Goal: Use online tool/utility

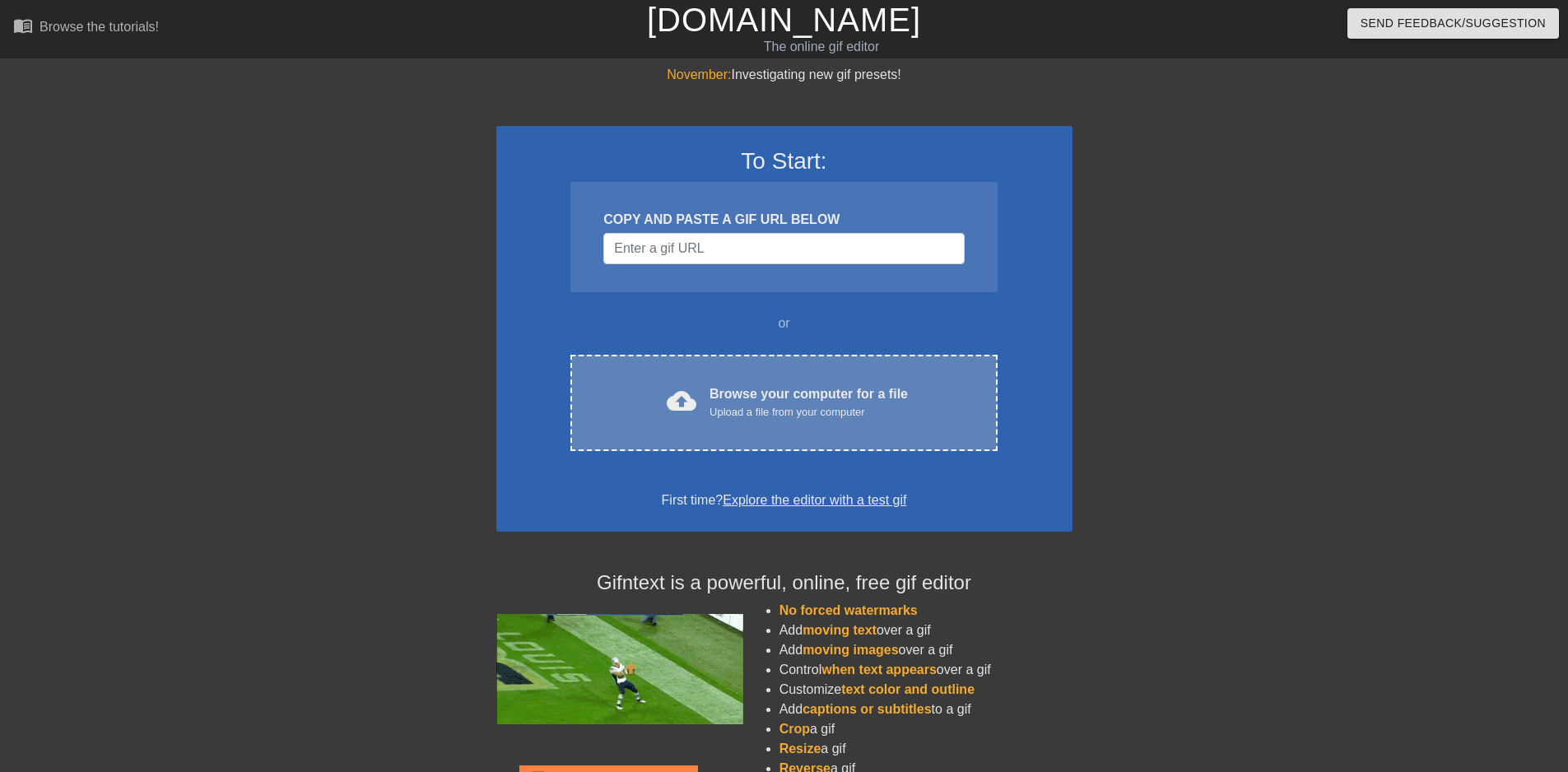
click at [792, 402] on div "Browse your computer for a file Upload a file from your computer" at bounding box center [809, 402] width 199 height 36
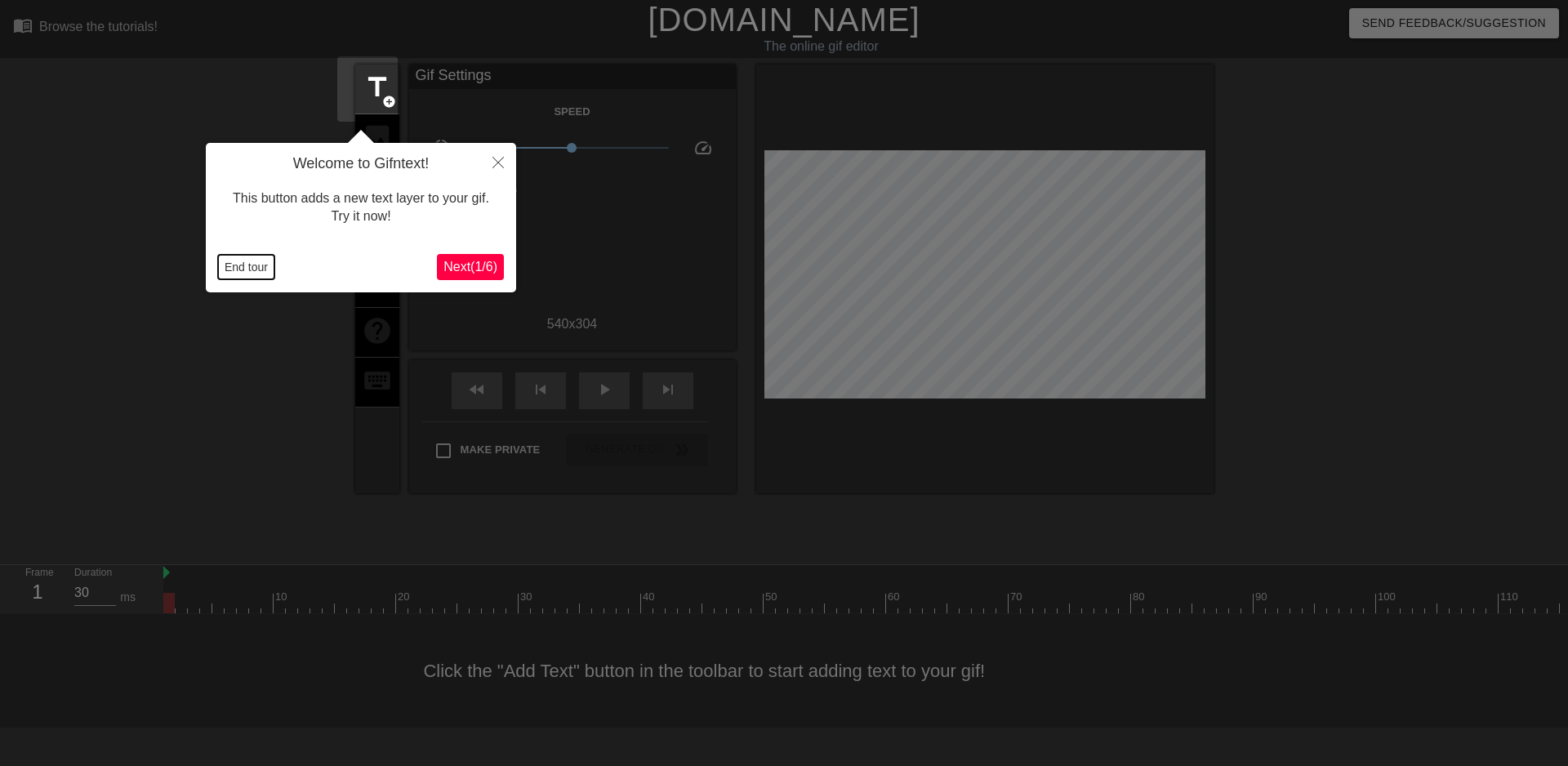
click at [270, 259] on button "End tour" at bounding box center [246, 267] width 56 height 24
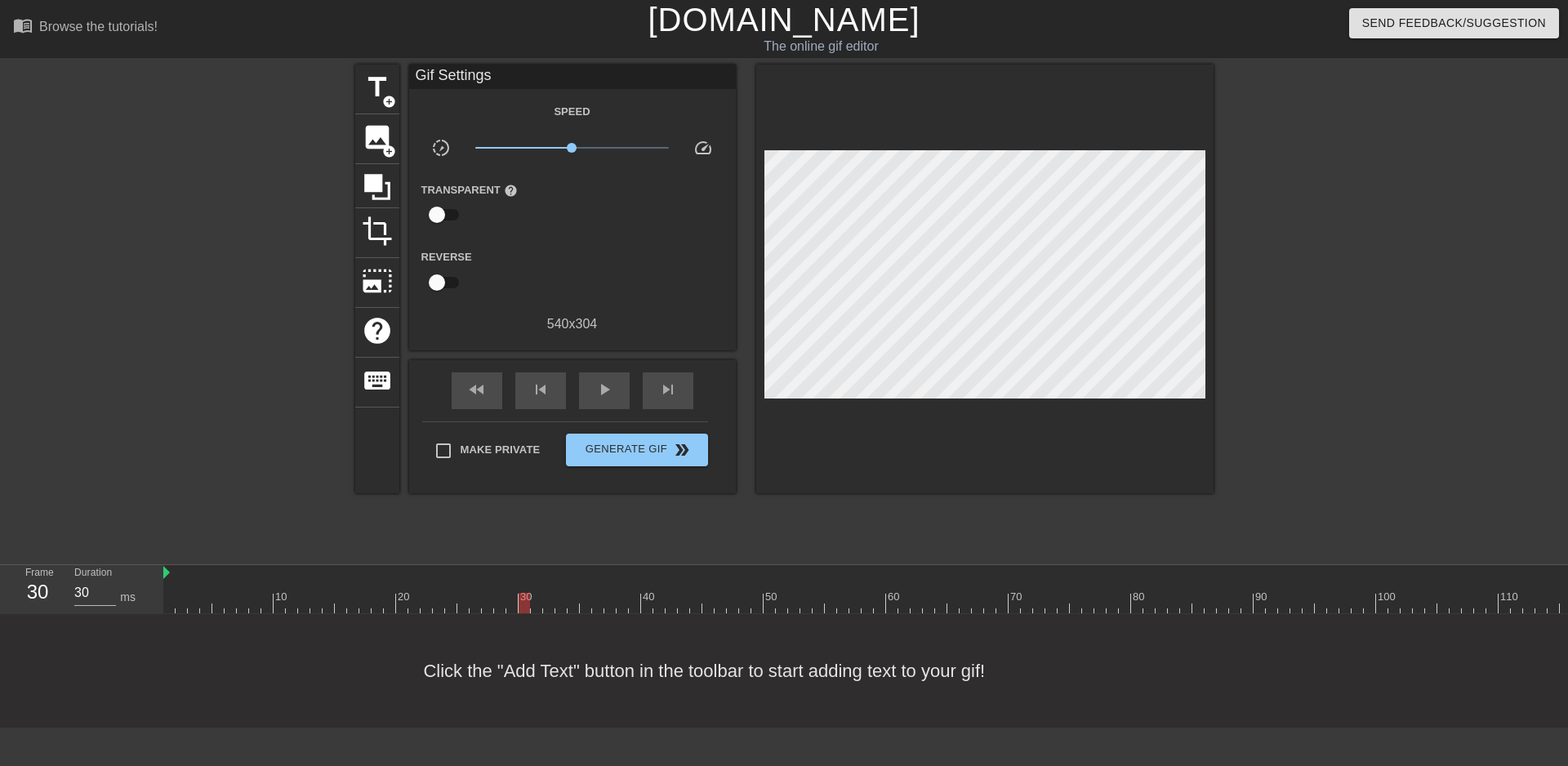
drag, startPoint x: 173, startPoint y: 541, endPoint x: 524, endPoint y: 551, distance: 351.1
click at [524, 593] on div at bounding box center [525, 603] width 12 height 20
drag, startPoint x: 622, startPoint y: 547, endPoint x: 652, endPoint y: 545, distance: 30.1
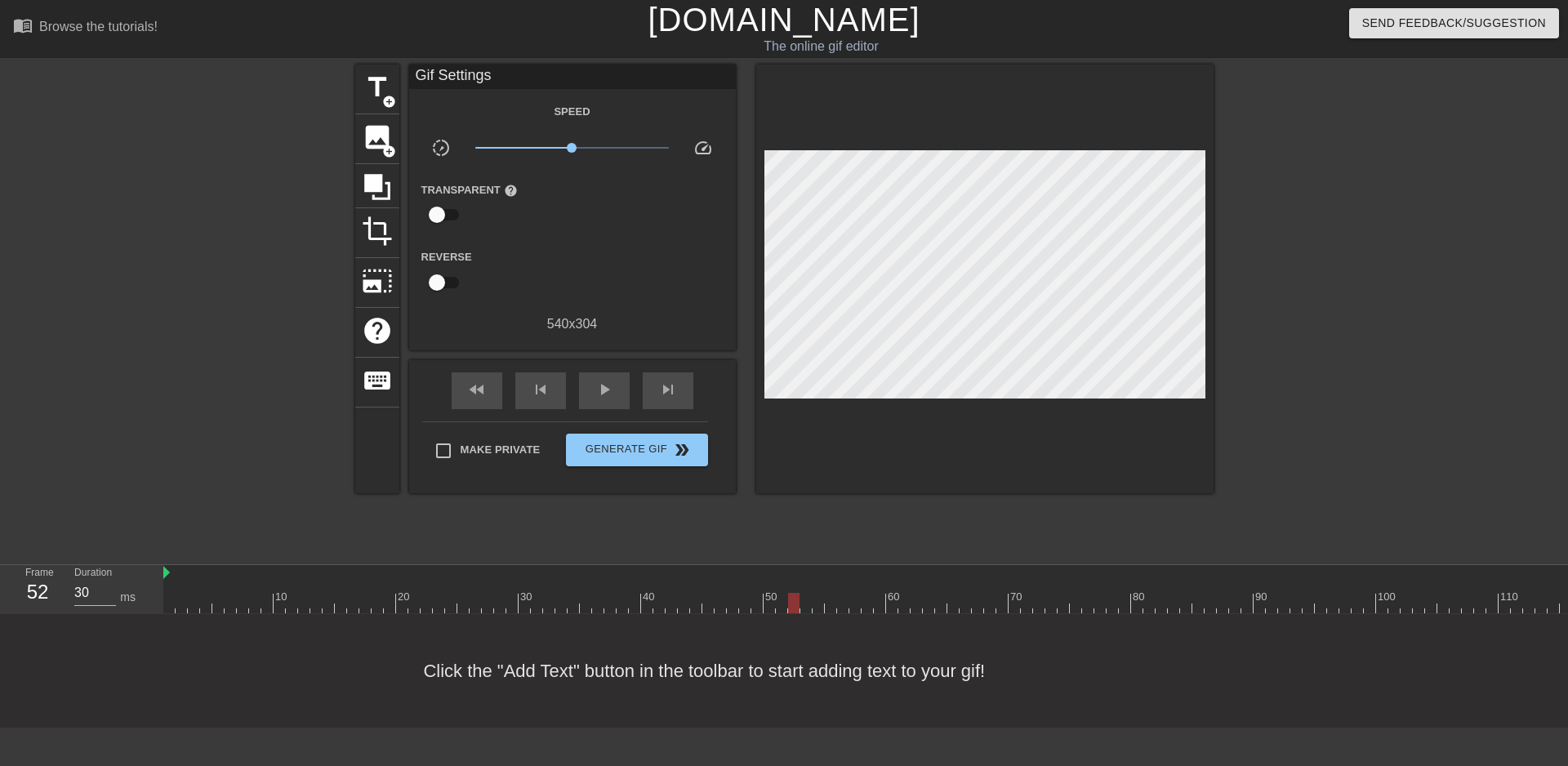
drag, startPoint x: 1155, startPoint y: 533, endPoint x: 1206, endPoint y: 515, distance: 54.1
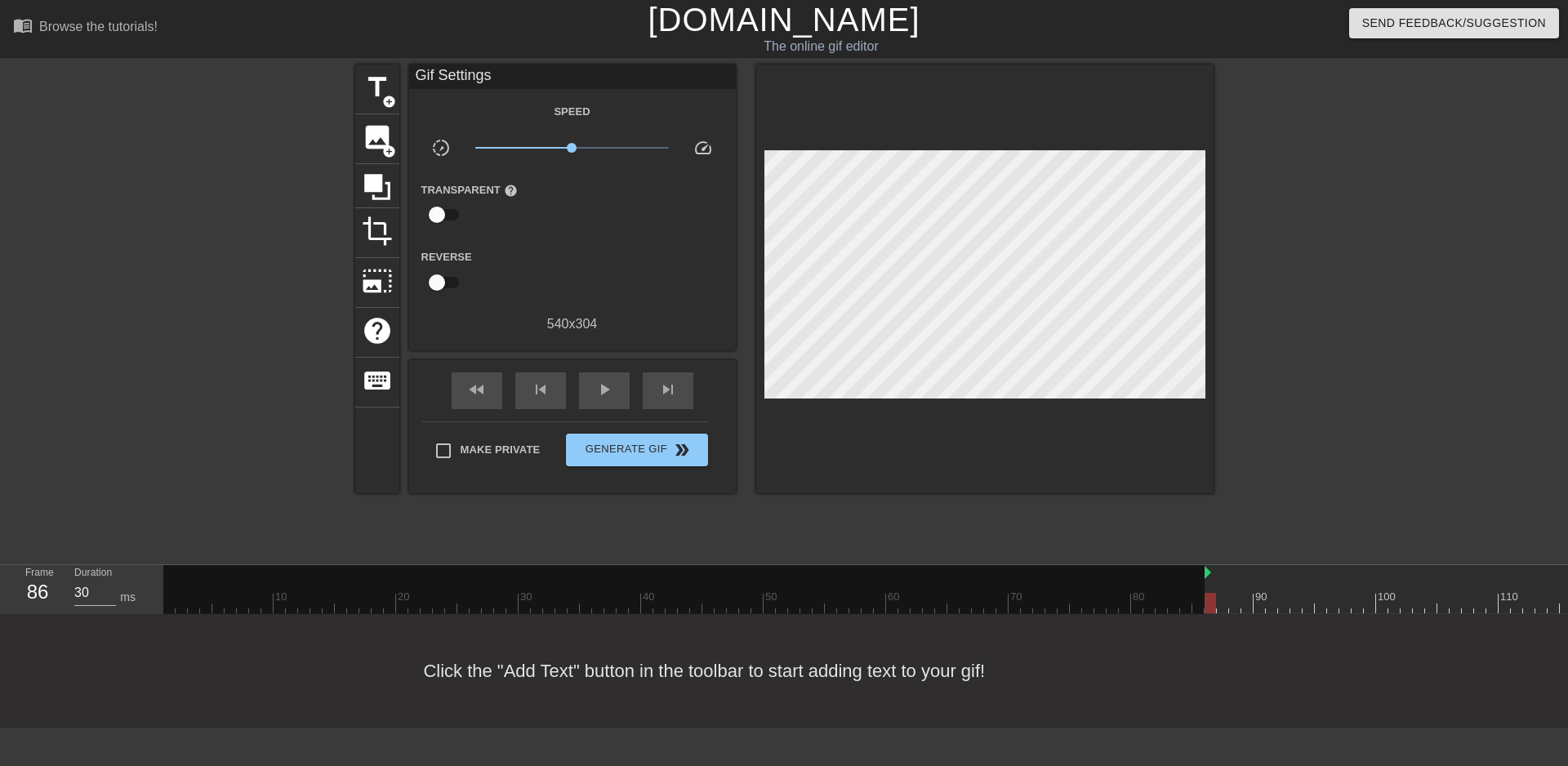
drag, startPoint x: 166, startPoint y: 508, endPoint x: 1205, endPoint y: 493, distance: 1039.1
click at [1205, 493] on div "menu_book Browse the tutorials! [DOMAIN_NAME] The online gif editor Send Feedba…" at bounding box center [784, 364] width 1568 height 727
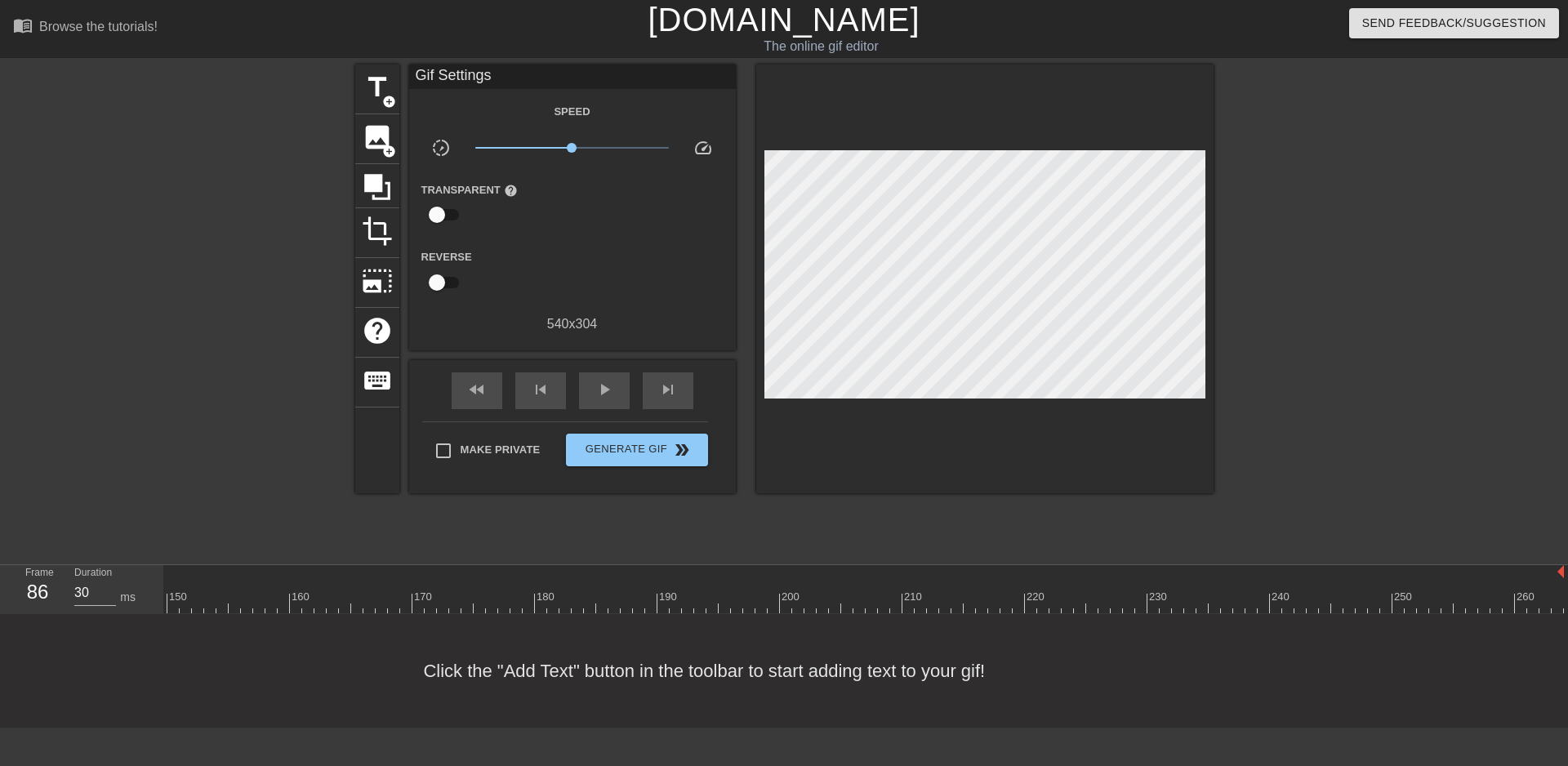
scroll to position [13, 1833]
click at [1395, 588] on div "250" at bounding box center [1405, 596] width 20 height 16
drag, startPoint x: 1249, startPoint y: 536, endPoint x: 1160, endPoint y: 537, distance: 89.0
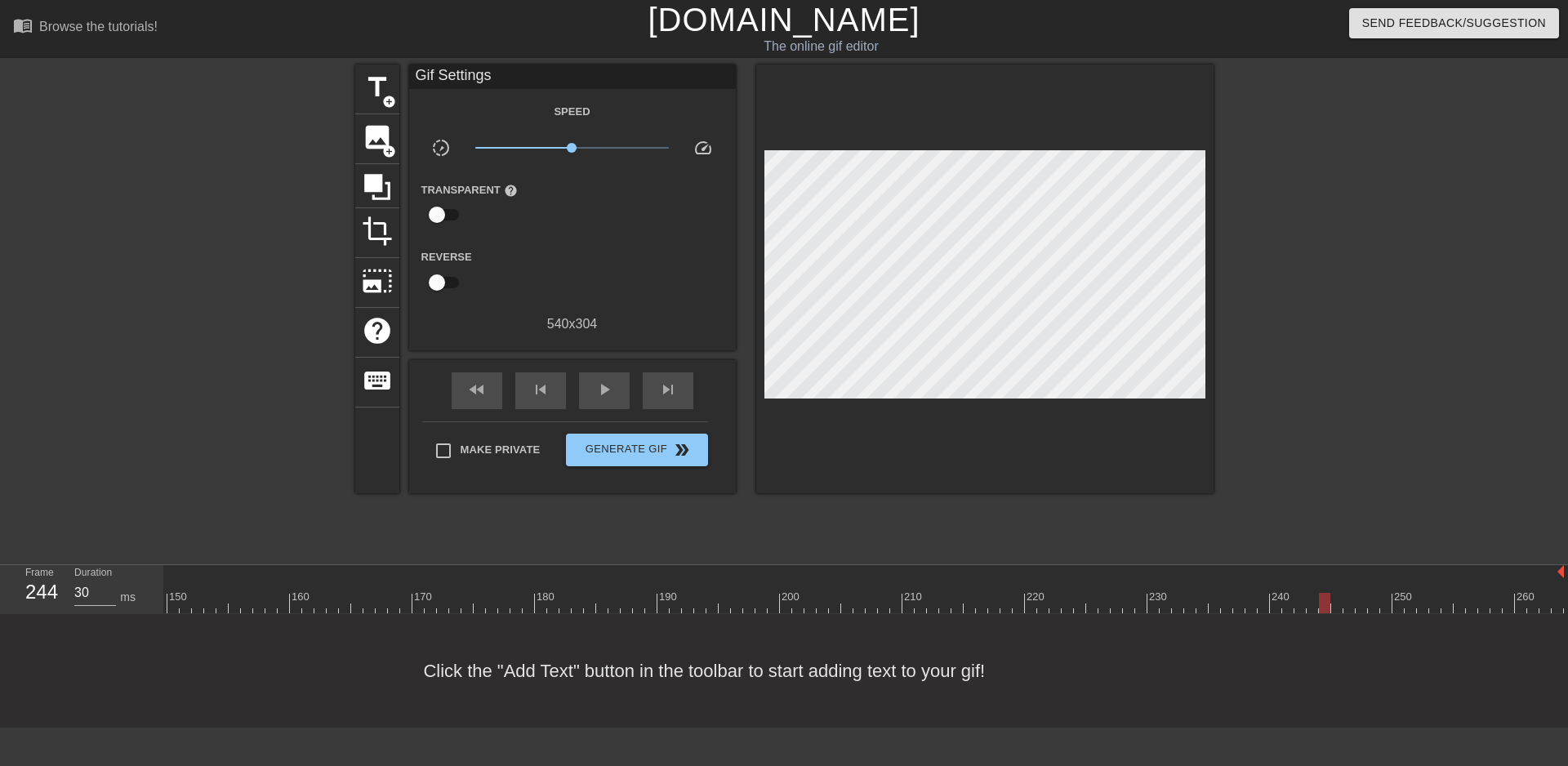
drag, startPoint x: 1061, startPoint y: 539, endPoint x: 938, endPoint y: 532, distance: 123.2
drag, startPoint x: 938, startPoint y: 532, endPoint x: 908, endPoint y: 540, distance: 31.0
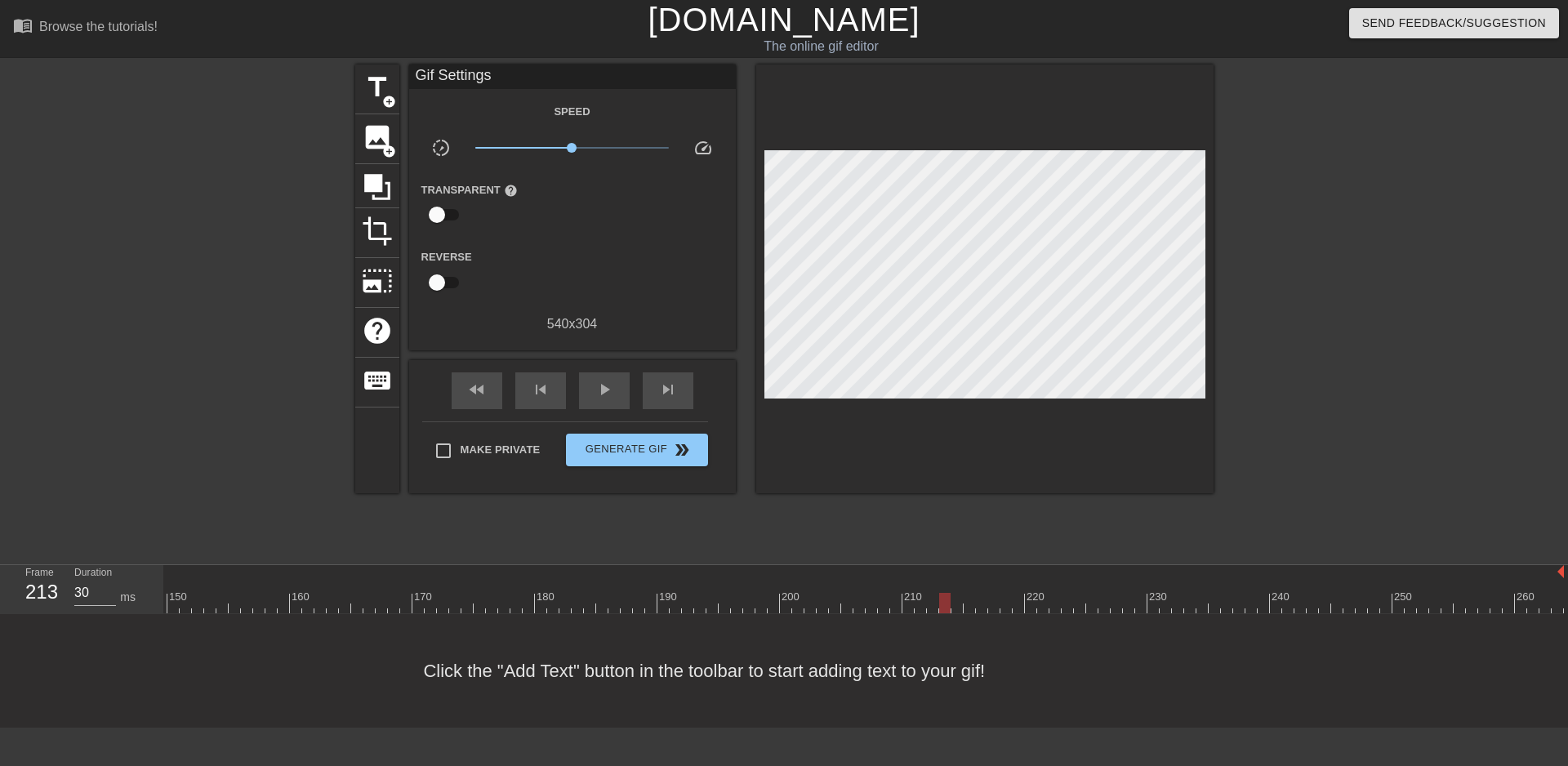
drag, startPoint x: 764, startPoint y: 543, endPoint x: 684, endPoint y: 544, distance: 80.0
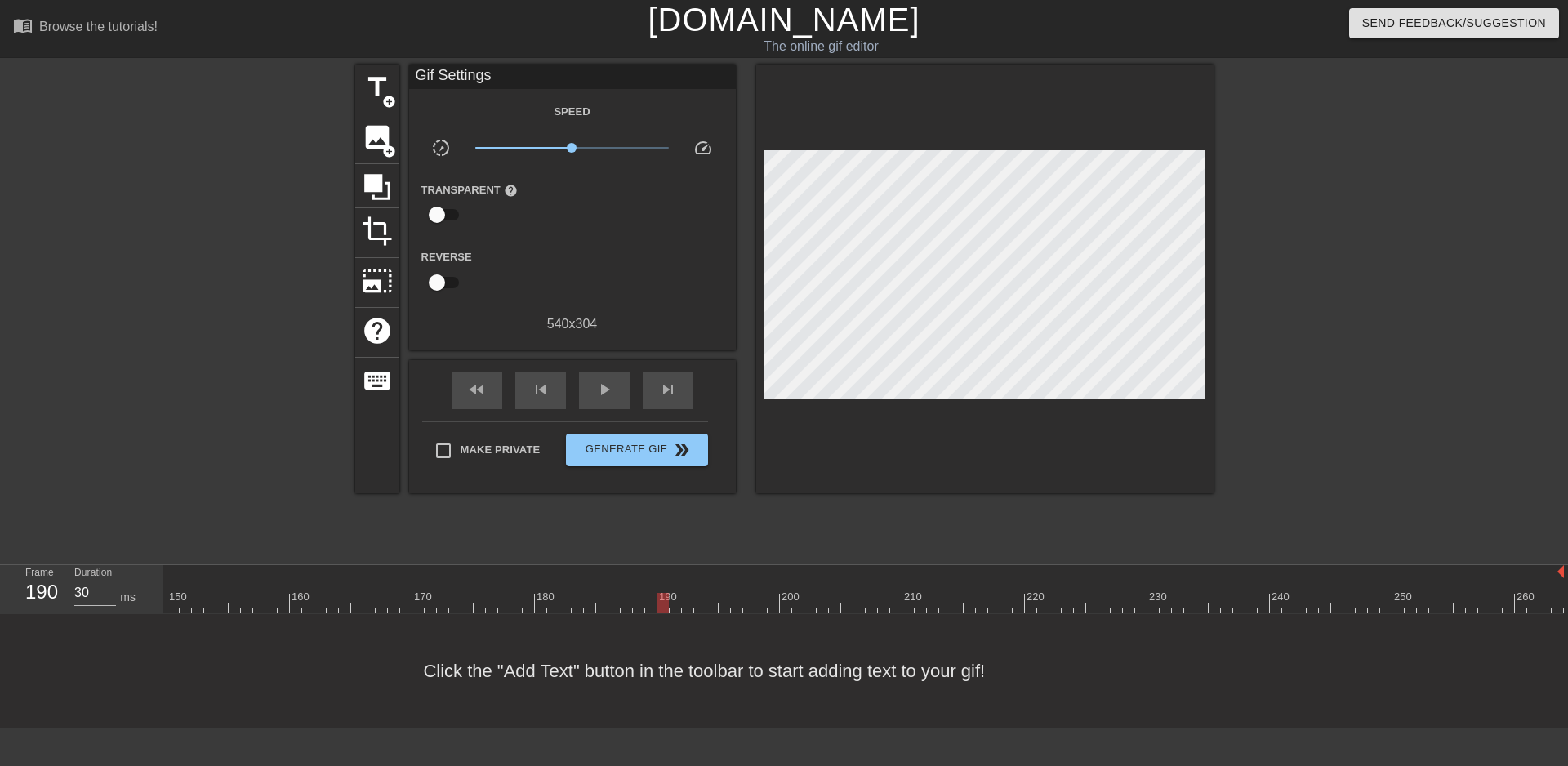
drag, startPoint x: 653, startPoint y: 545, endPoint x: 693, endPoint y: 542, distance: 40.1
click at [1555, 565] on img at bounding box center [1561, 572] width 7 height 13
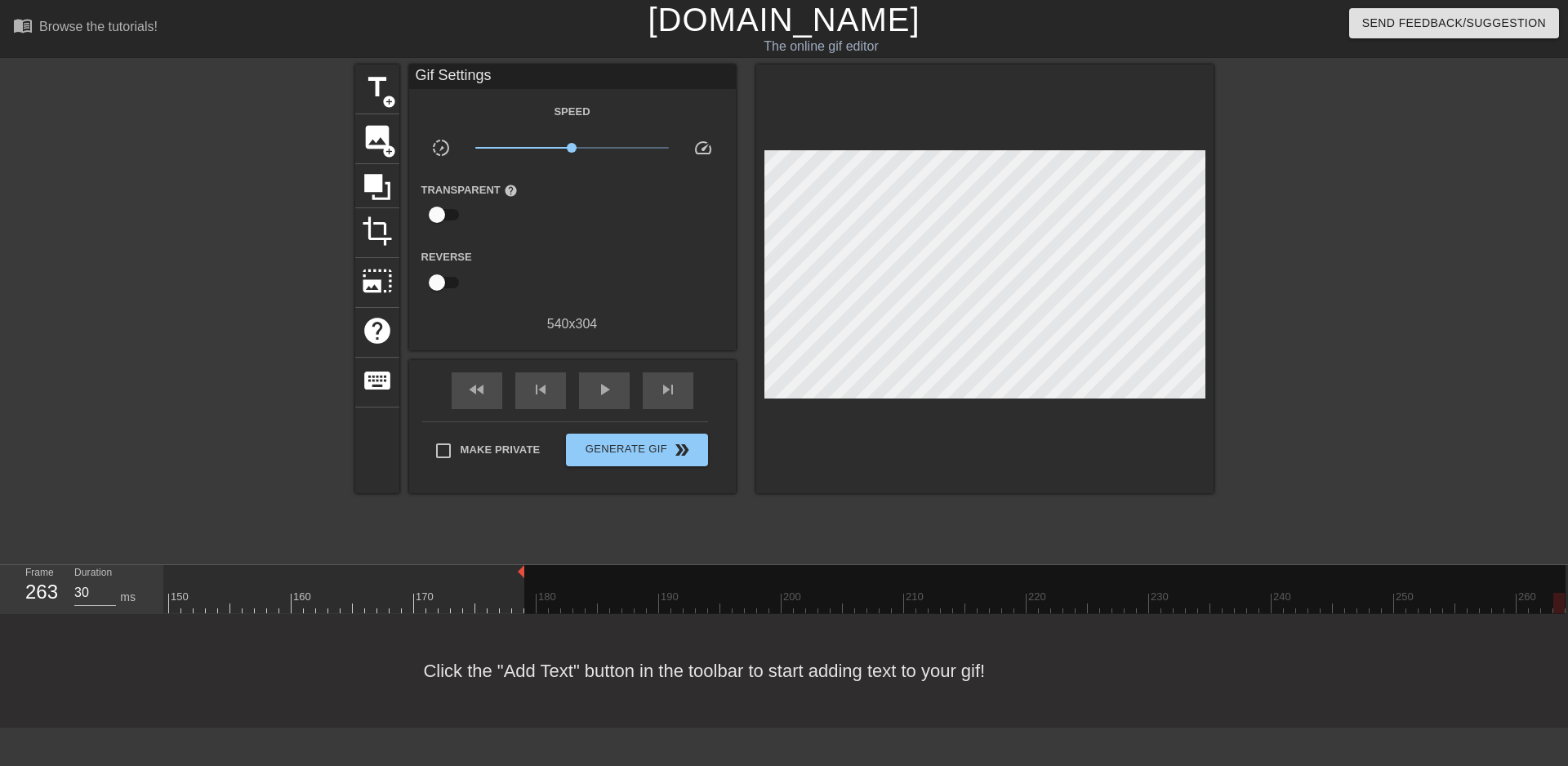
drag, startPoint x: 1550, startPoint y: 506, endPoint x: 479, endPoint y: 529, distance: 1071.2
click at [340, 582] on div at bounding box center [346, 592] width 13 height 20
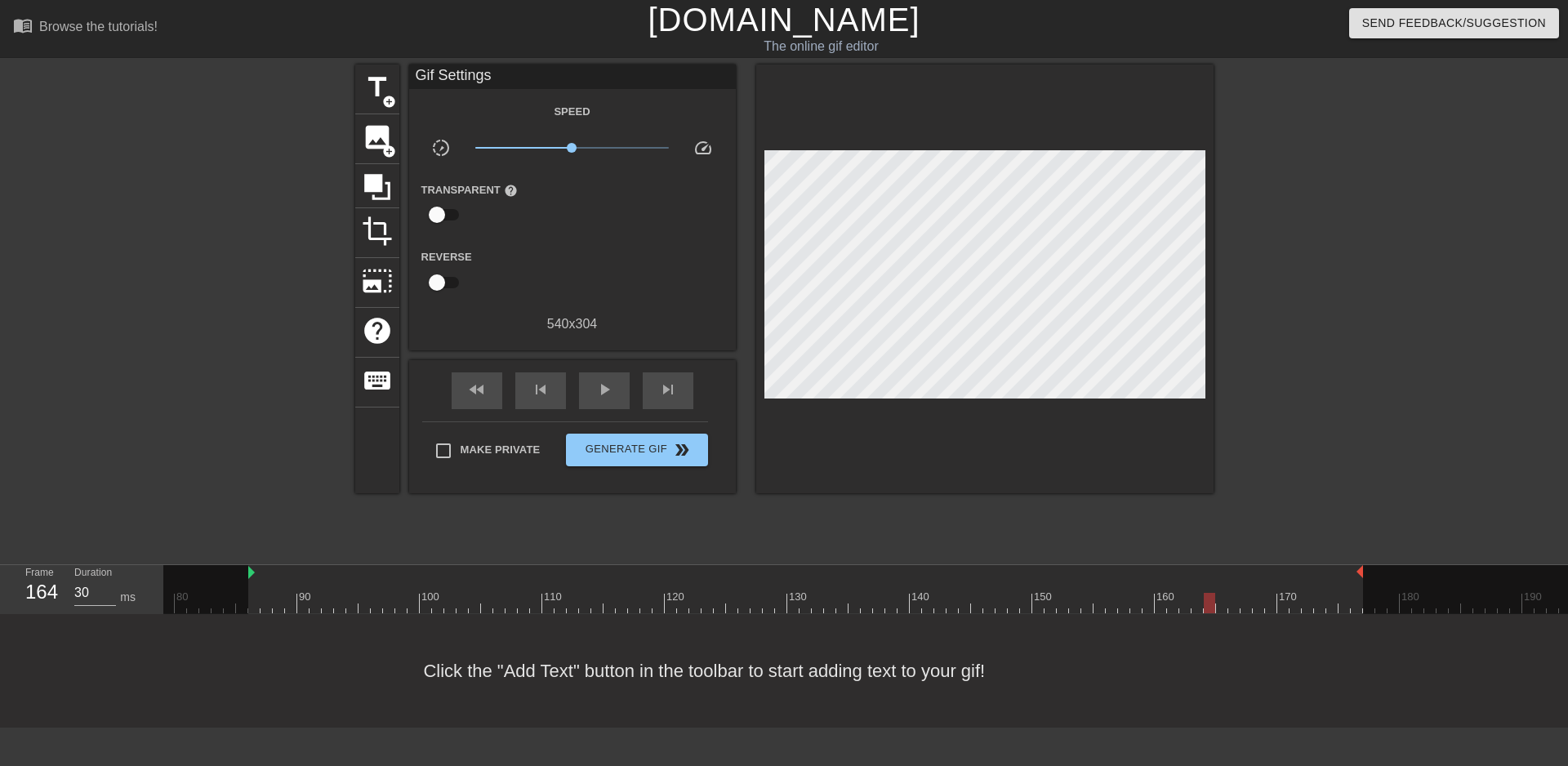
scroll to position [13, 961]
click at [578, 593] on div at bounding box center [813, 603] width 3222 height 20
click at [595, 582] on div at bounding box center [593, 592] width 13 height 20
click at [636, 593] on div at bounding box center [813, 603] width 3222 height 20
click at [689, 593] on div at bounding box center [813, 603] width 3222 height 20
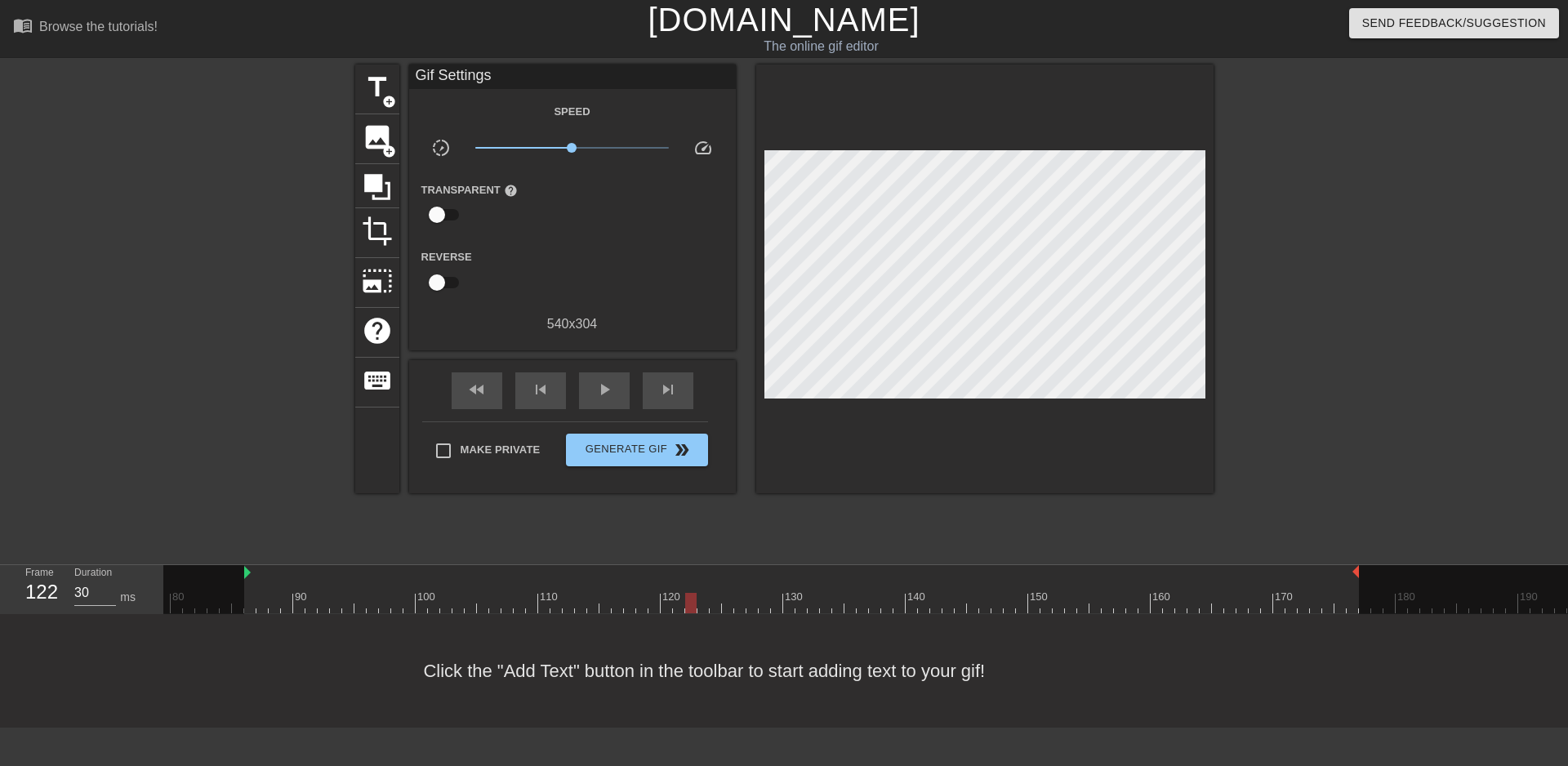
click at [552, 593] on div at bounding box center [813, 603] width 3222 height 20
click at [468, 593] on div at bounding box center [813, 603] width 3222 height 20
click at [425, 593] on div at bounding box center [813, 603] width 3222 height 20
click at [370, 593] on div at bounding box center [813, 603] width 3222 height 20
click at [352, 593] on div at bounding box center [813, 603] width 3222 height 20
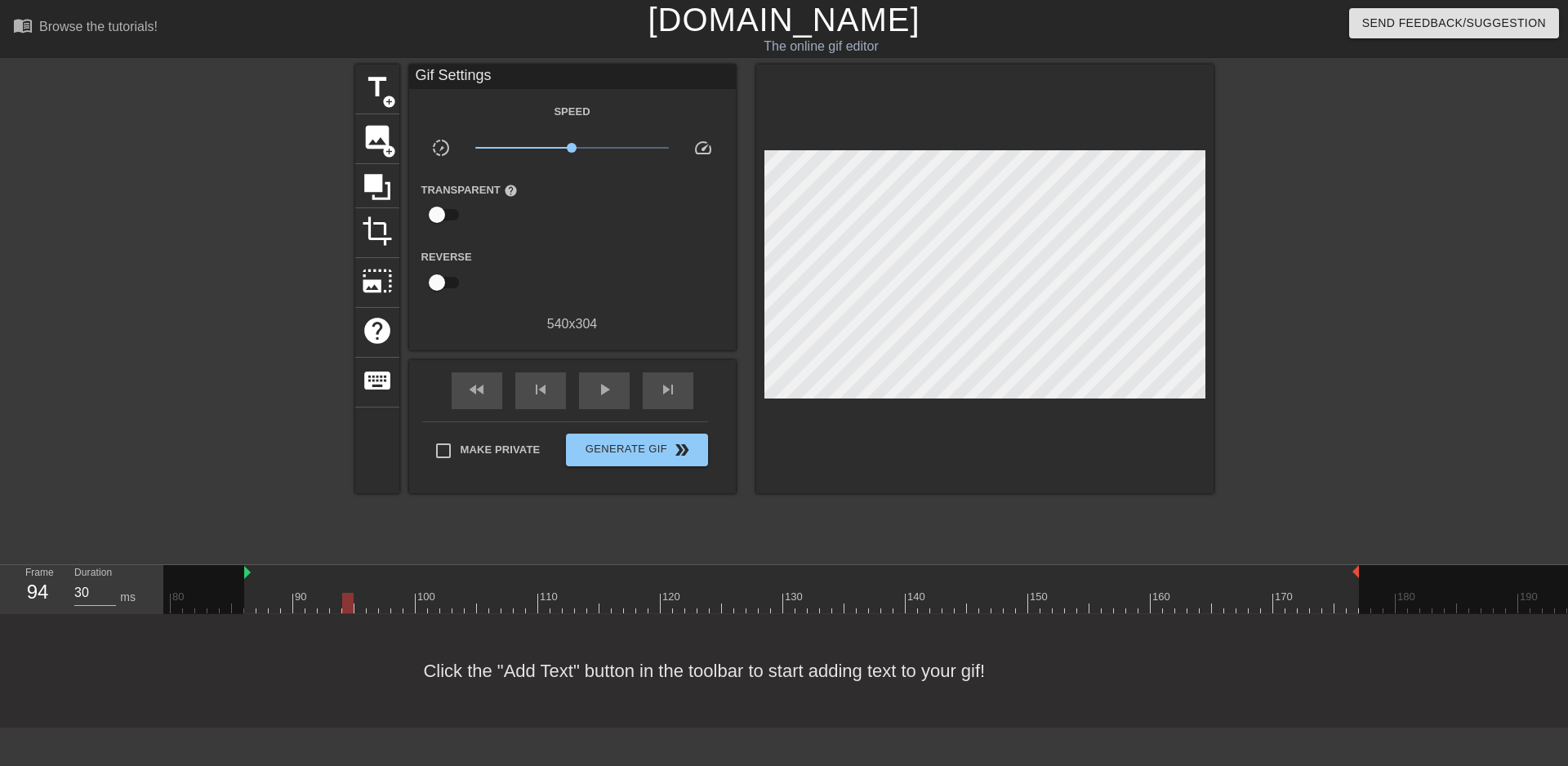
click at [335, 593] on div at bounding box center [813, 603] width 3222 height 20
click at [324, 593] on div at bounding box center [813, 603] width 3222 height 20
click at [305, 593] on div at bounding box center [813, 603] width 3222 height 20
click at [291, 593] on div at bounding box center [813, 603] width 3222 height 20
click at [280, 593] on div at bounding box center [813, 603] width 3222 height 20
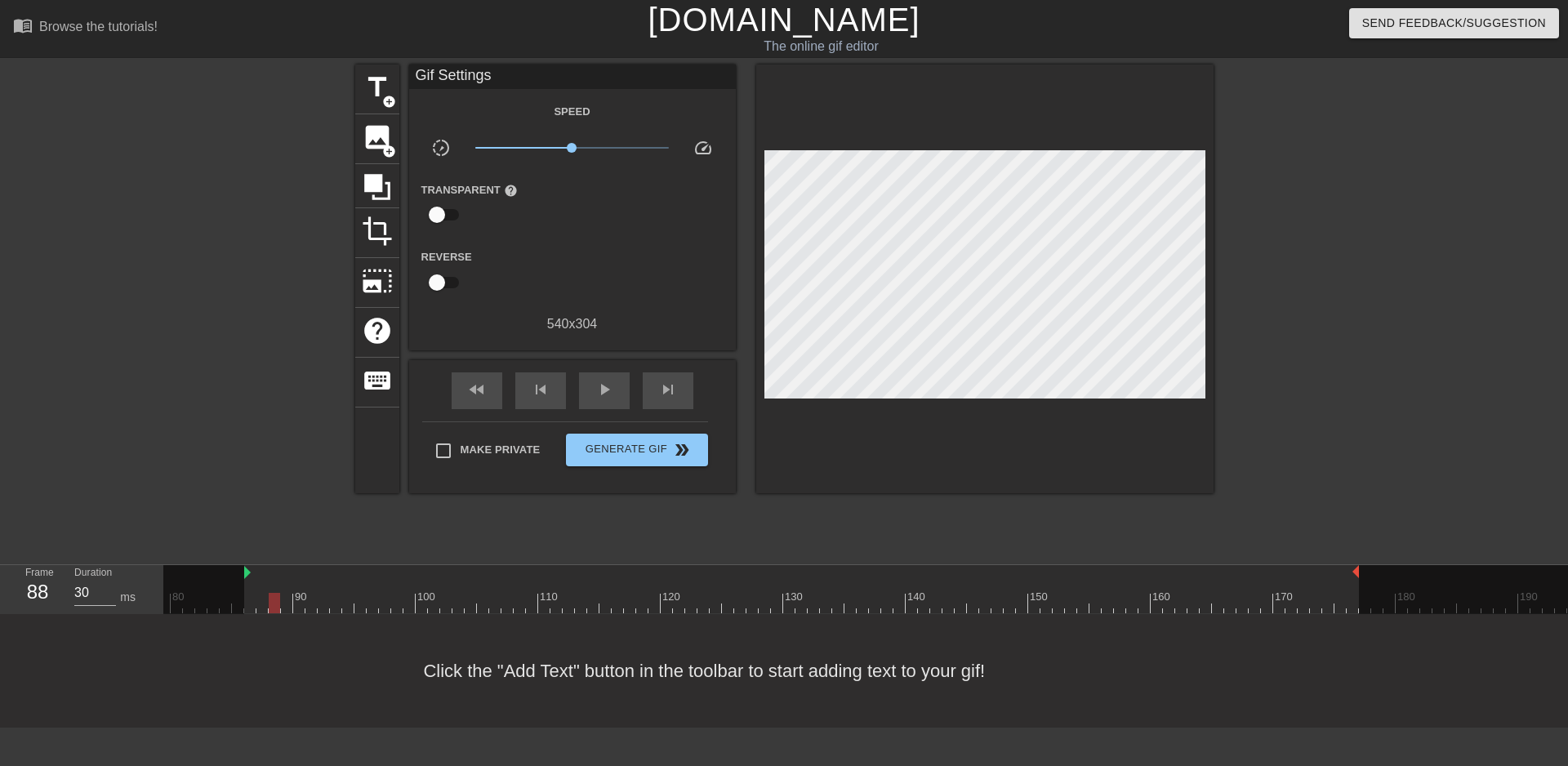
click at [269, 593] on div at bounding box center [275, 603] width 12 height 20
click at [263, 593] on div at bounding box center [813, 603] width 3222 height 20
click at [248, 593] on div at bounding box center [813, 603] width 3222 height 20
click at [264, 593] on div at bounding box center [813, 603] width 3222 height 20
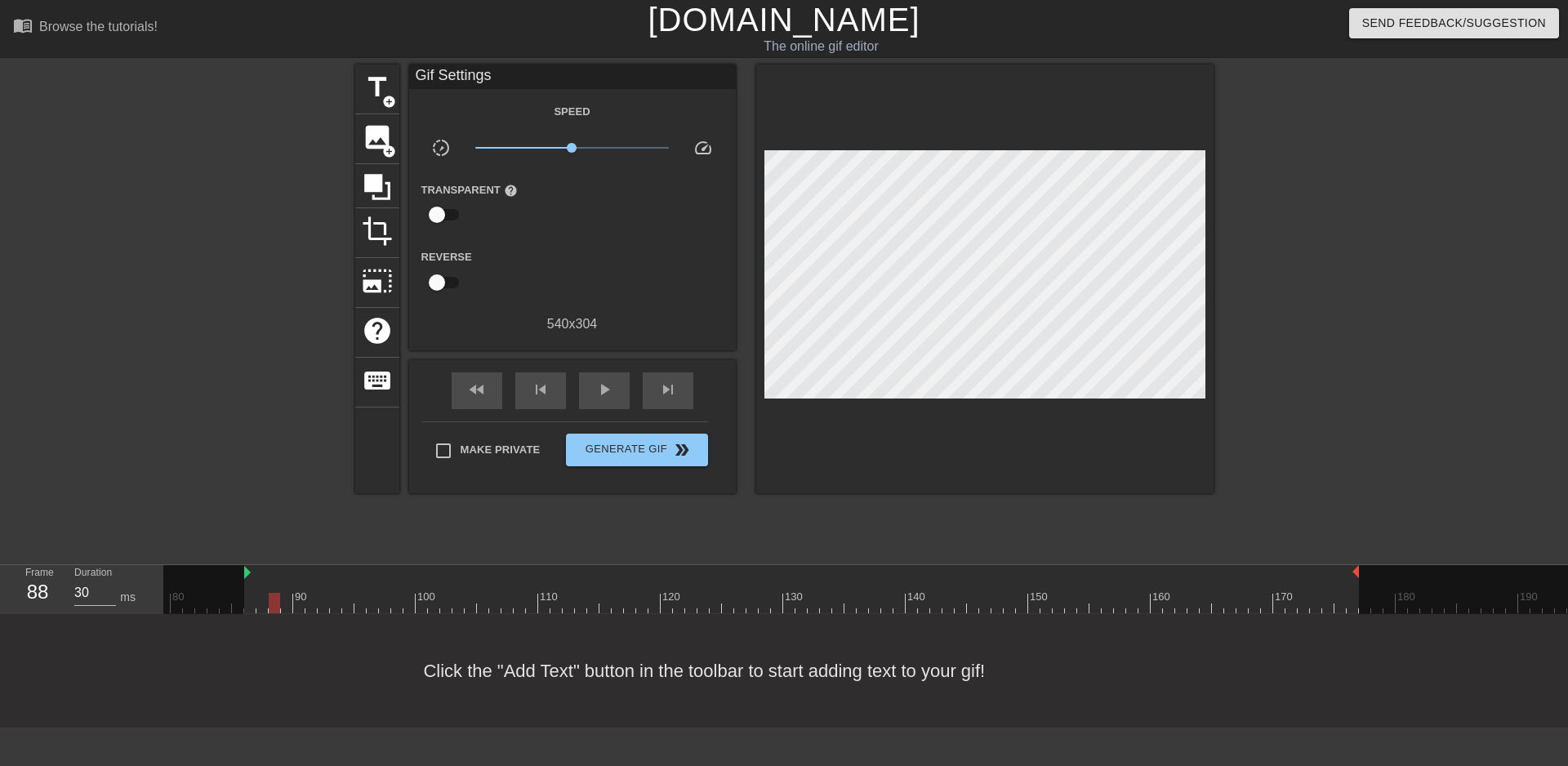
click at [278, 593] on div at bounding box center [813, 603] width 3222 height 20
click at [264, 593] on div at bounding box center [813, 603] width 3222 height 20
drag, startPoint x: 241, startPoint y: 503, endPoint x: 212, endPoint y: 506, distance: 29.2
click at [226, 593] on div at bounding box center [813, 603] width 3222 height 20
click at [234, 593] on div at bounding box center [813, 603] width 3222 height 20
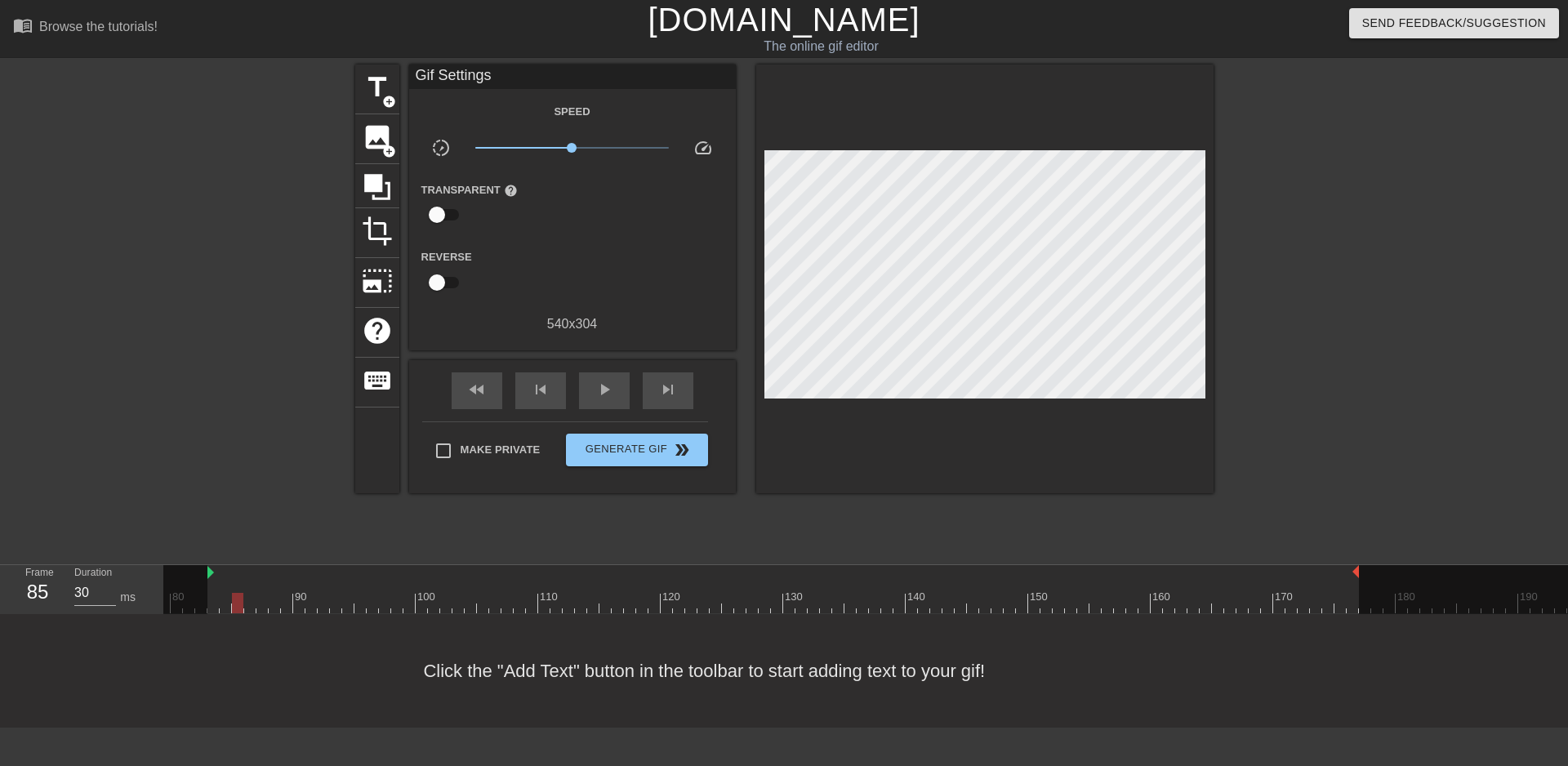
click at [247, 593] on div at bounding box center [813, 603] width 3222 height 20
click at [267, 593] on div at bounding box center [813, 603] width 3222 height 20
click at [269, 593] on div at bounding box center [813, 603] width 3222 height 20
click at [257, 593] on div at bounding box center [813, 603] width 3222 height 20
click at [246, 593] on div at bounding box center [813, 603] width 3222 height 20
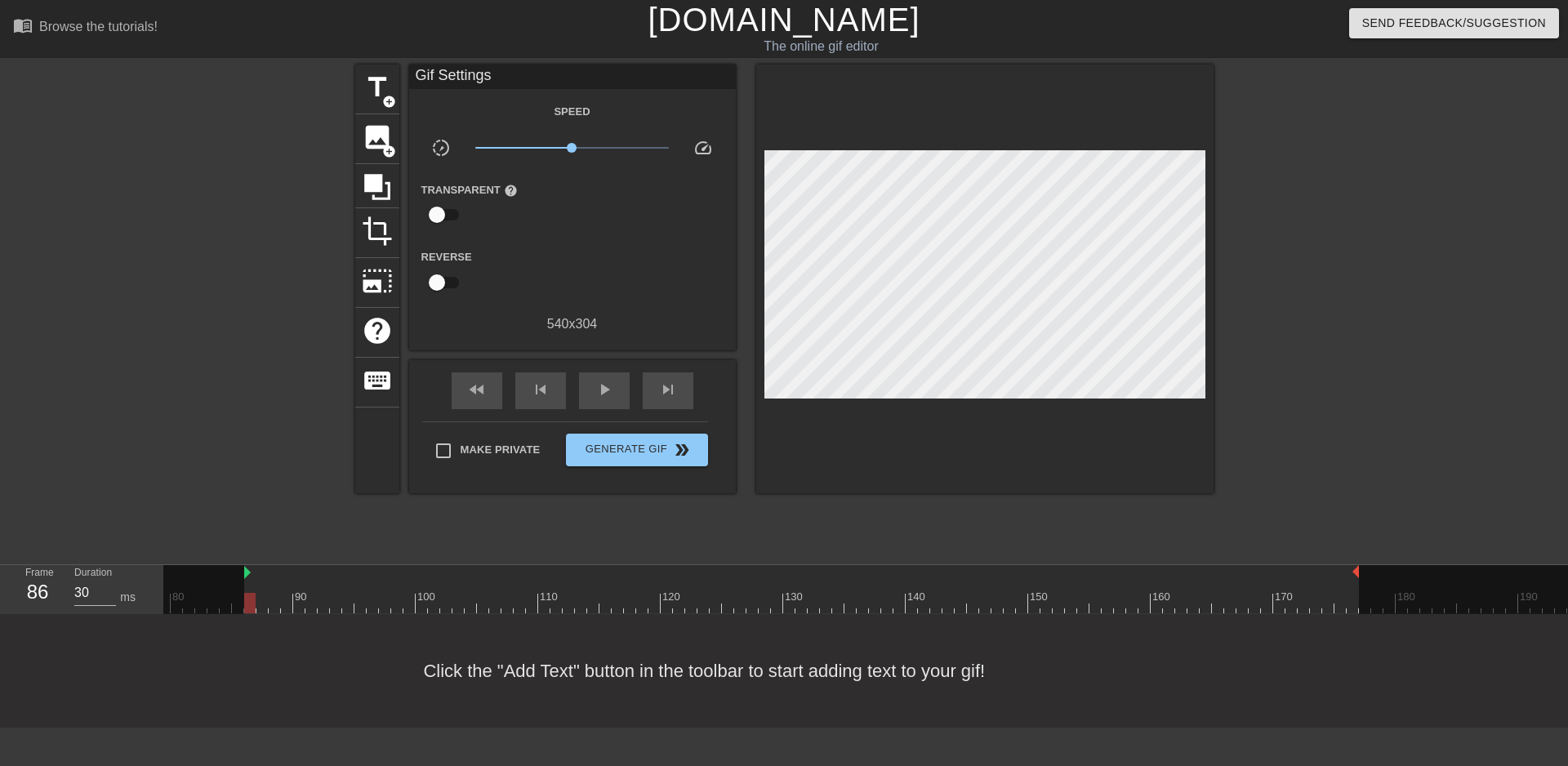
drag, startPoint x: 211, startPoint y: 508, endPoint x: 247, endPoint y: 508, distance: 36.0
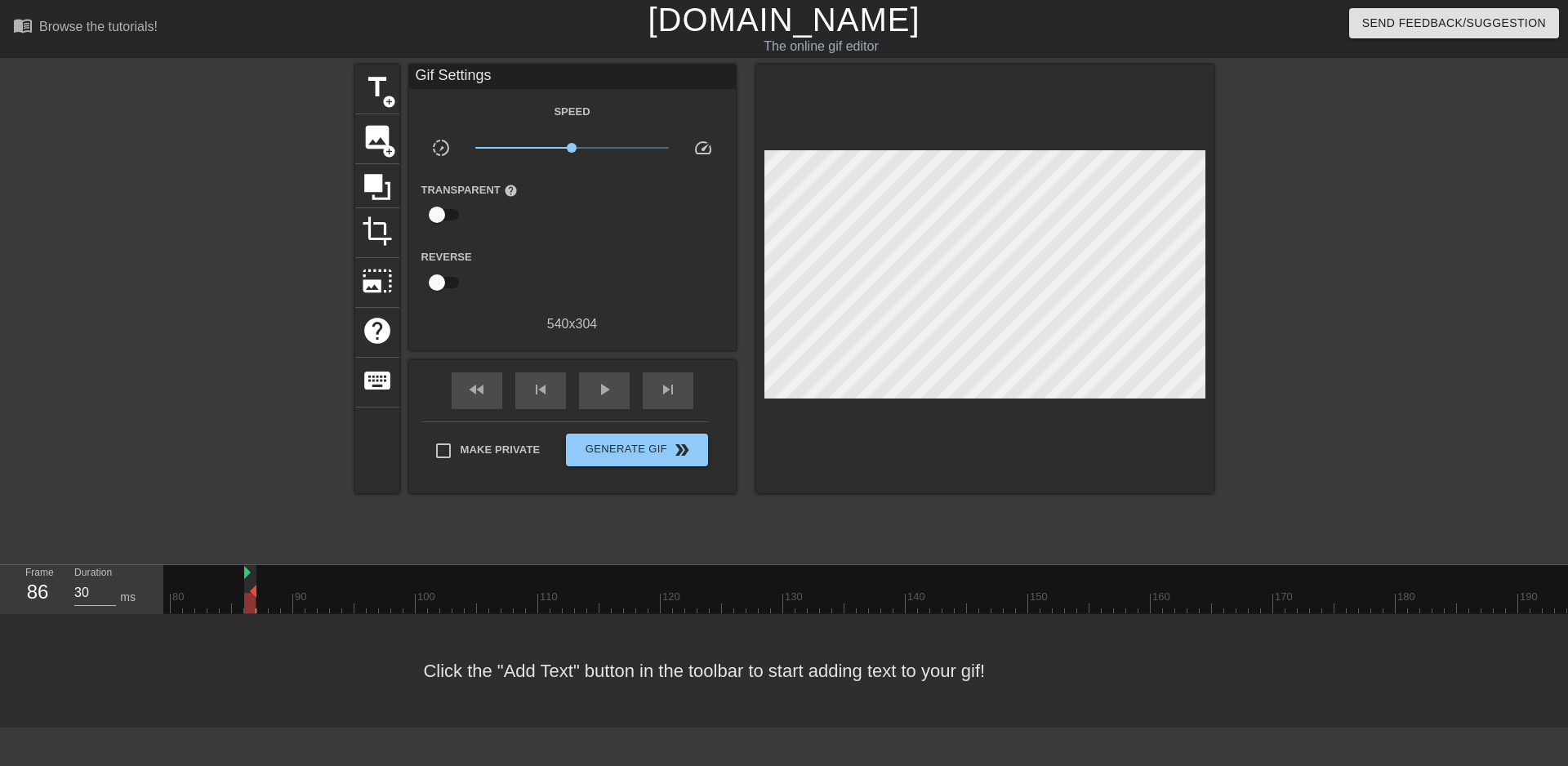
drag, startPoint x: 1357, startPoint y: 508, endPoint x: 236, endPoint y: 524, distance: 1121.1
click at [236, 565] on div "10 20 30 40 50 60 70 80 90 100 110 120 130 140 150 160" at bounding box center [813, 588] width 3222 height 48
click at [598, 390] on span "play_arrow" at bounding box center [604, 389] width 19 height 19
click at [598, 390] on span "pause" at bounding box center [604, 389] width 19 height 19
click at [630, 442] on span "Generate Gif double_arrow" at bounding box center [637, 449] width 128 height 19
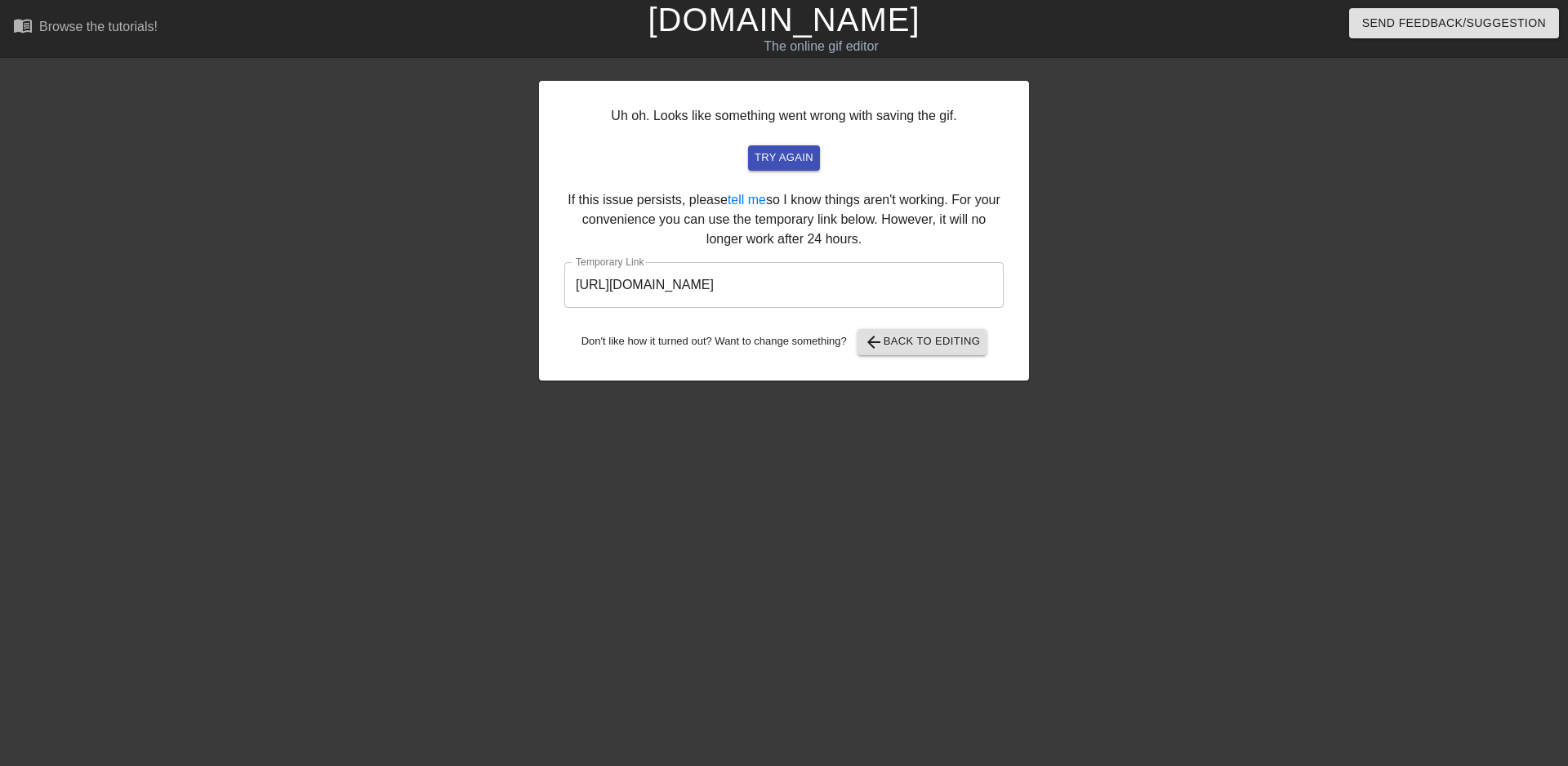
click at [807, 284] on input "[URL][DOMAIN_NAME]" at bounding box center [784, 285] width 440 height 45
